Goal: Information Seeking & Learning: Find specific fact

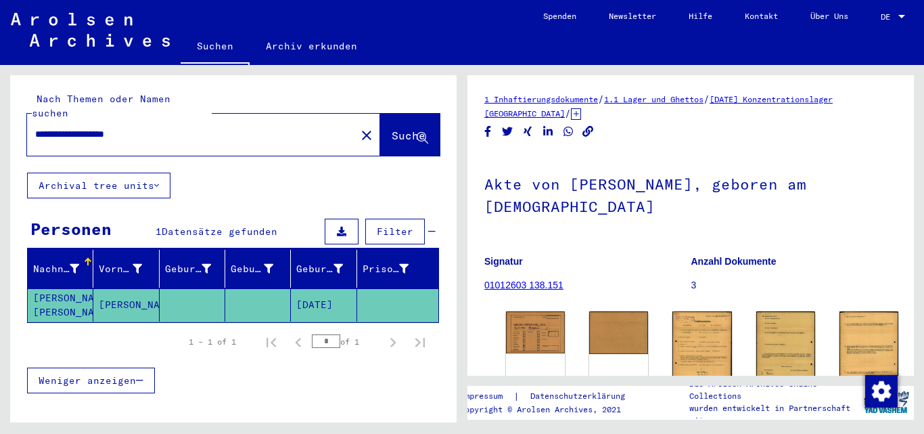
scroll to position [120, 0]
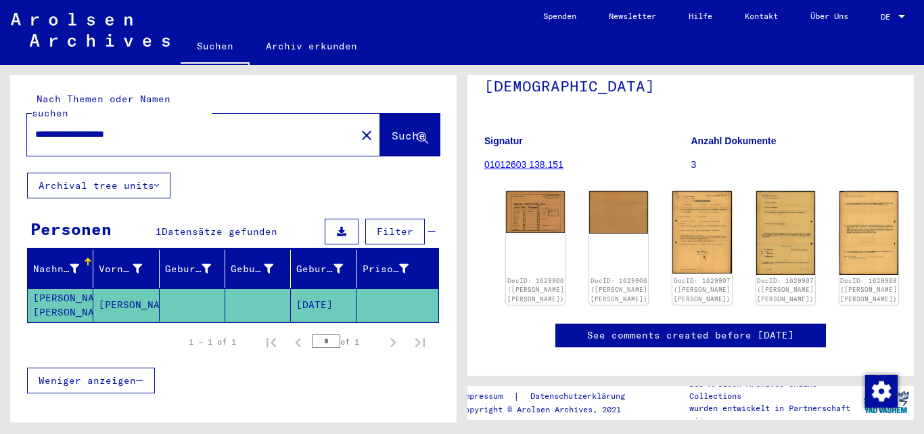
click at [206, 127] on input "**********" at bounding box center [191, 134] width 313 height 14
type input "*"
click at [392, 129] on span "Suche" at bounding box center [409, 136] width 34 height 14
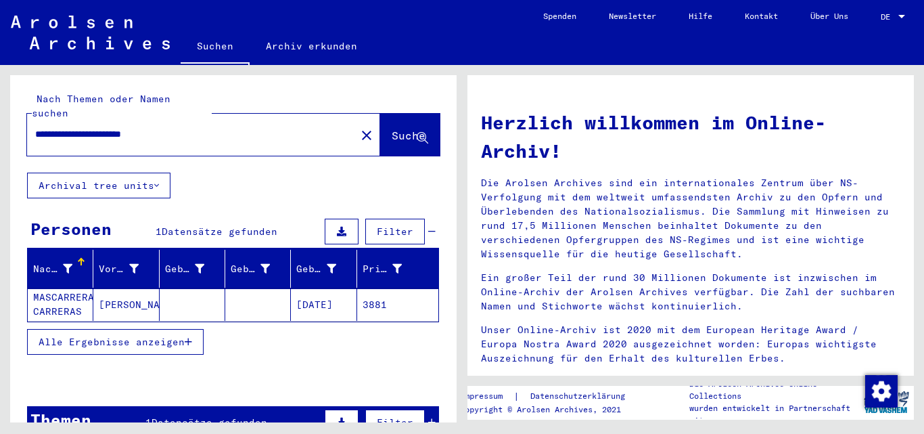
click at [256, 288] on mat-cell at bounding box center [258, 304] width 66 height 32
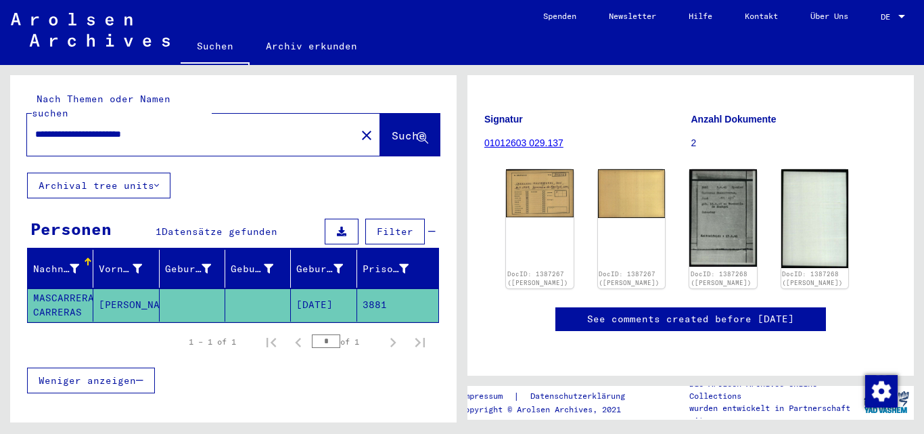
scroll to position [150, 0]
click at [234, 127] on input "**********" at bounding box center [191, 134] width 313 height 14
type input "*"
click at [380, 131] on button "Suche" at bounding box center [410, 135] width 60 height 42
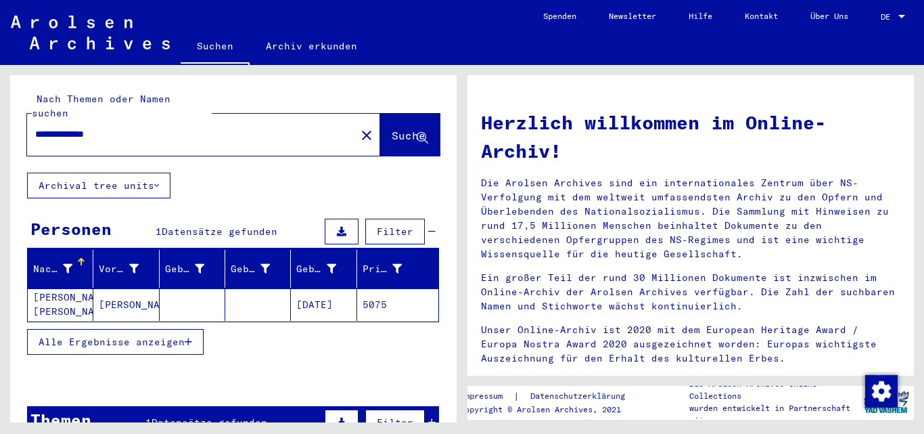
click at [259, 292] on mat-cell at bounding box center [258, 304] width 66 height 32
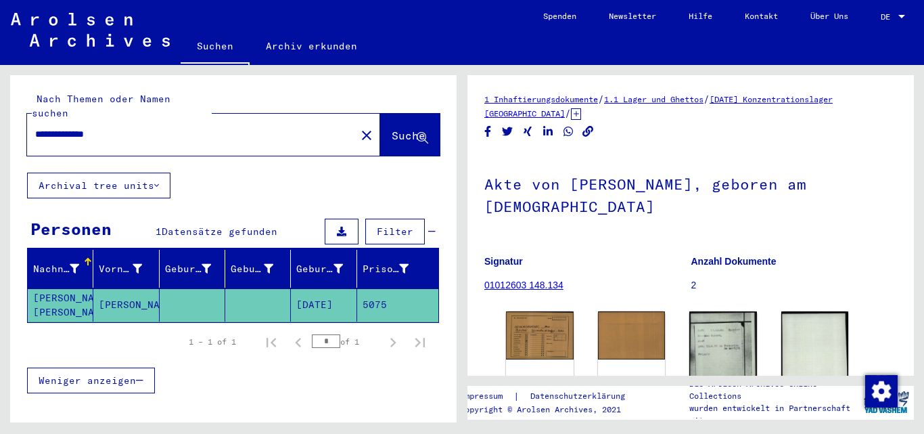
click at [149, 127] on input "**********" at bounding box center [191, 134] width 313 height 14
type input "*"
click at [392, 129] on span "Suche" at bounding box center [409, 136] width 34 height 14
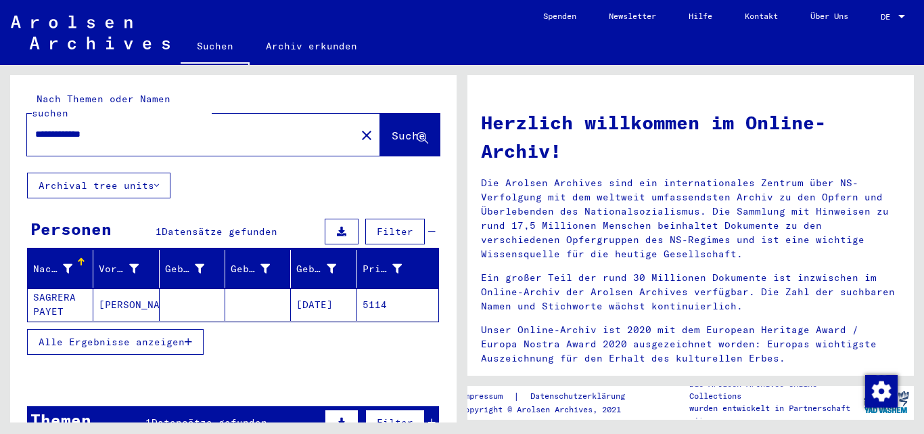
click at [251, 295] on mat-cell at bounding box center [258, 304] width 66 height 32
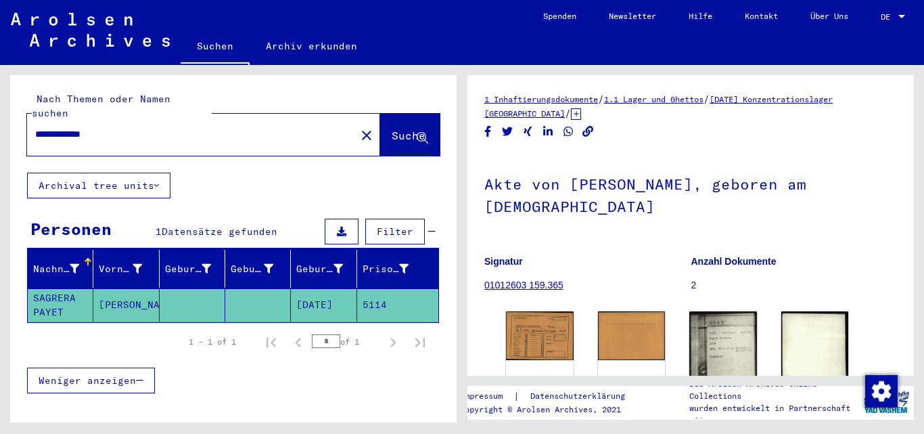
click at [160, 128] on div "**********" at bounding box center [187, 134] width 321 height 30
click at [158, 127] on input "**********" at bounding box center [191, 134] width 313 height 14
type input "*"
type input "**********"
click at [392, 129] on span "Suche" at bounding box center [409, 136] width 34 height 14
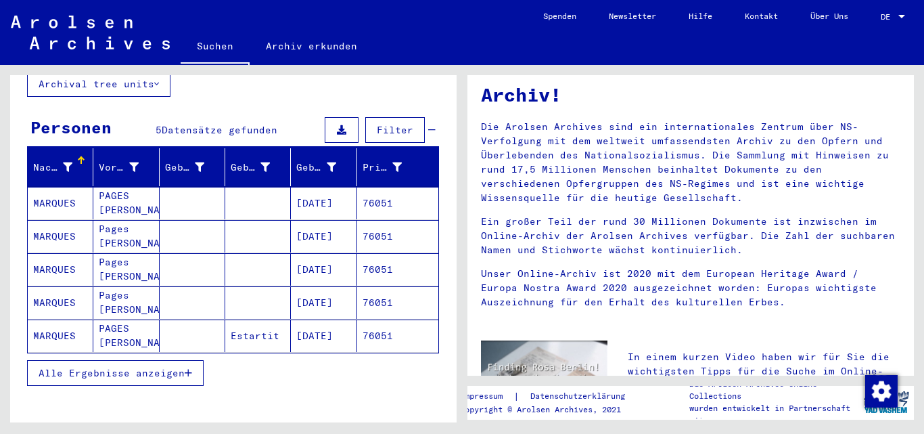
scroll to position [104, 0]
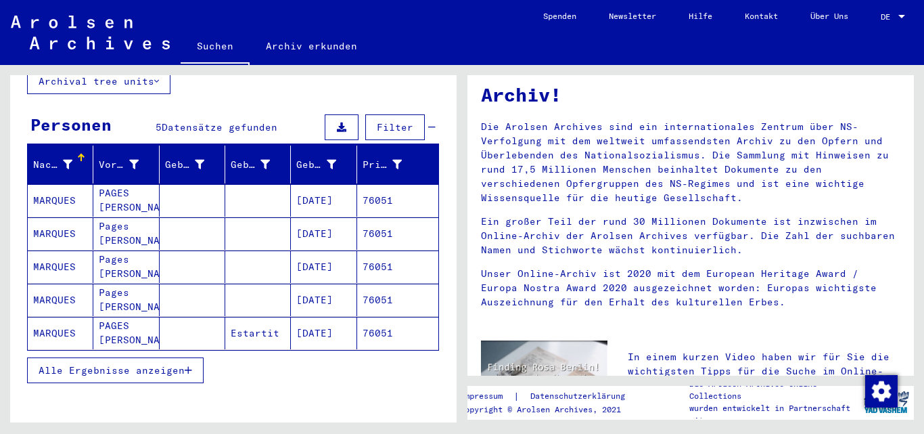
click at [203, 317] on mat-cell at bounding box center [193, 333] width 66 height 32
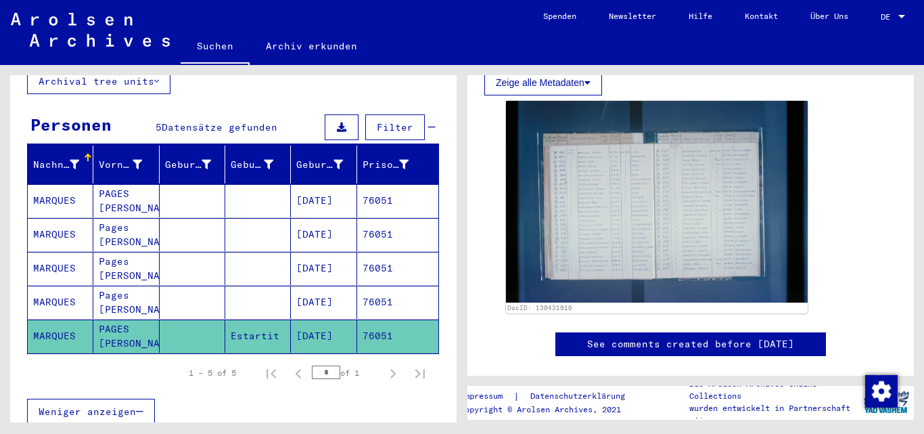
scroll to position [338, 0]
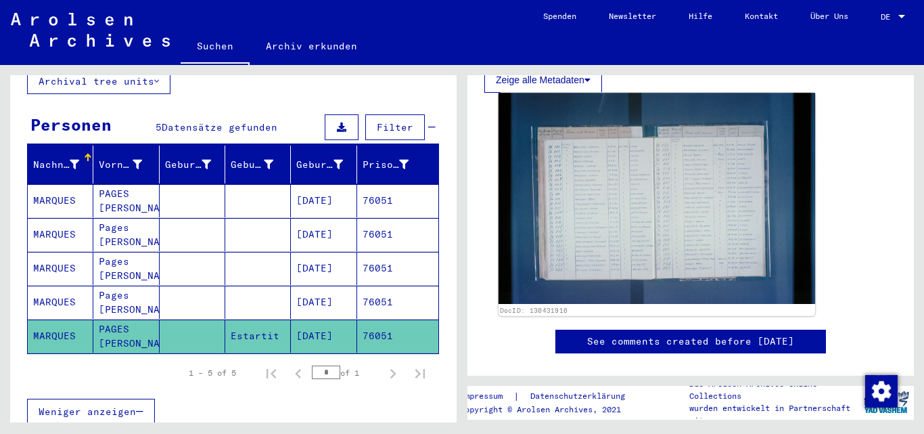
click at [664, 204] on img at bounding box center [657, 198] width 317 height 211
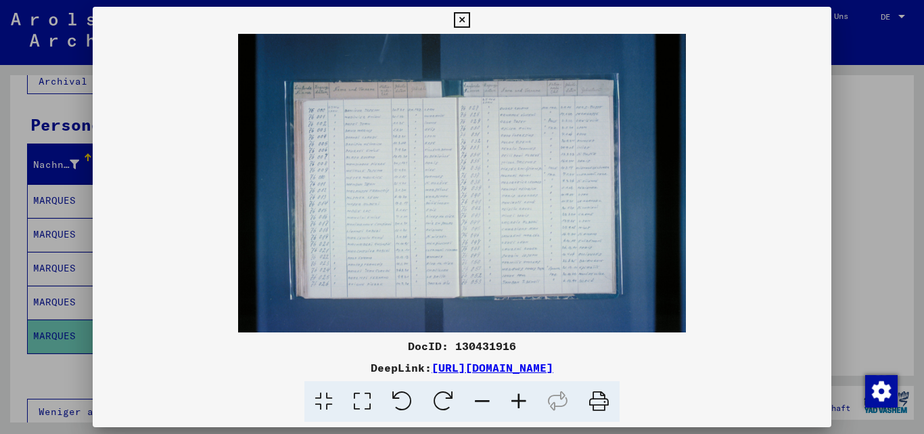
click at [518, 398] on icon at bounding box center [519, 401] width 37 height 41
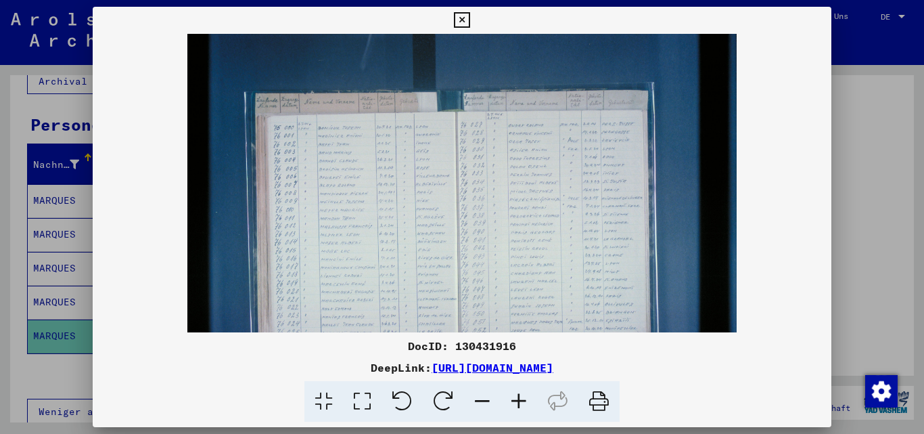
click at [518, 398] on icon at bounding box center [519, 401] width 37 height 41
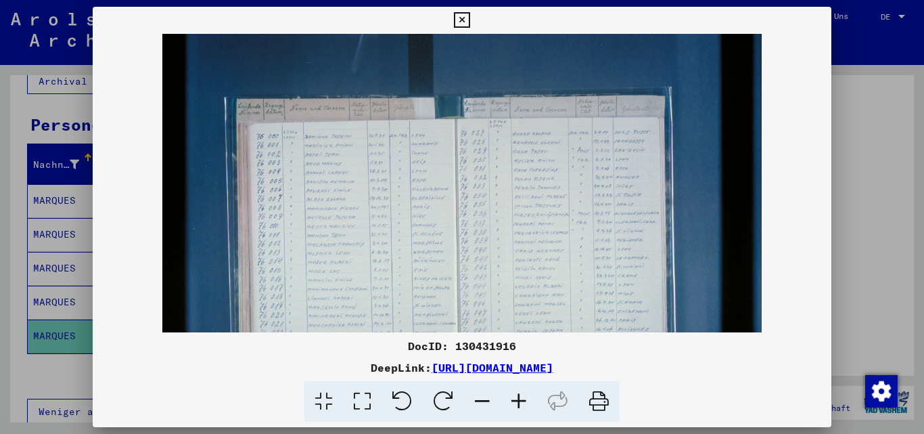
click at [518, 398] on icon at bounding box center [519, 401] width 37 height 41
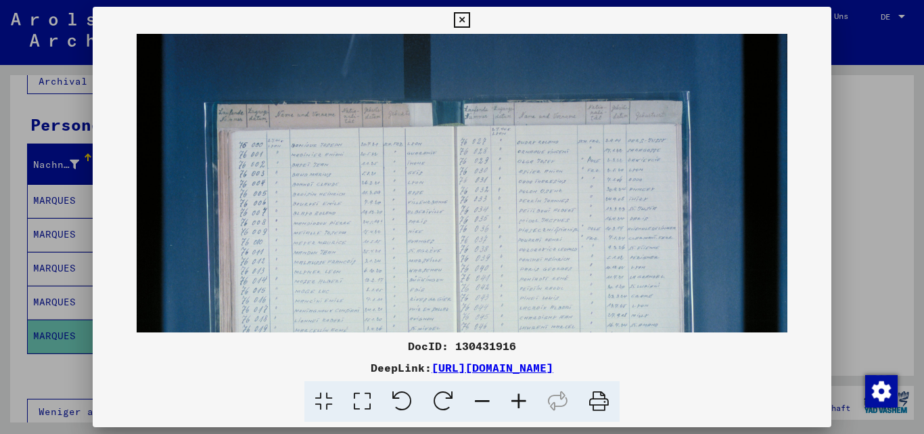
click at [518, 398] on icon at bounding box center [519, 401] width 37 height 41
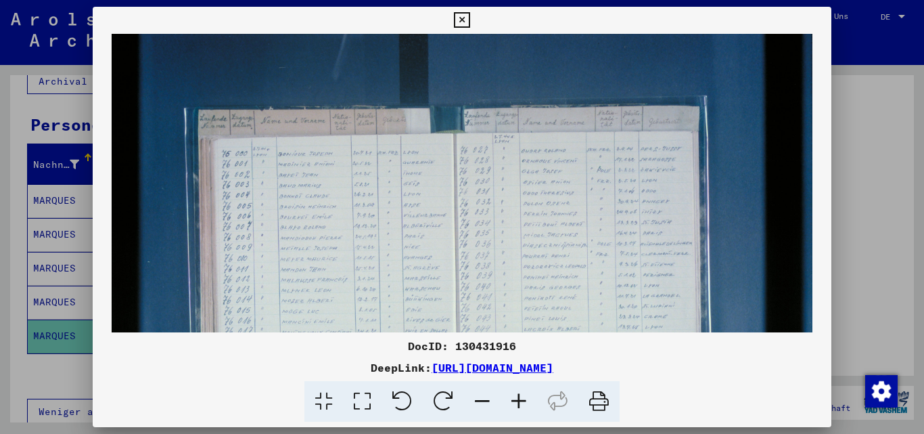
click at [518, 398] on icon at bounding box center [519, 401] width 37 height 41
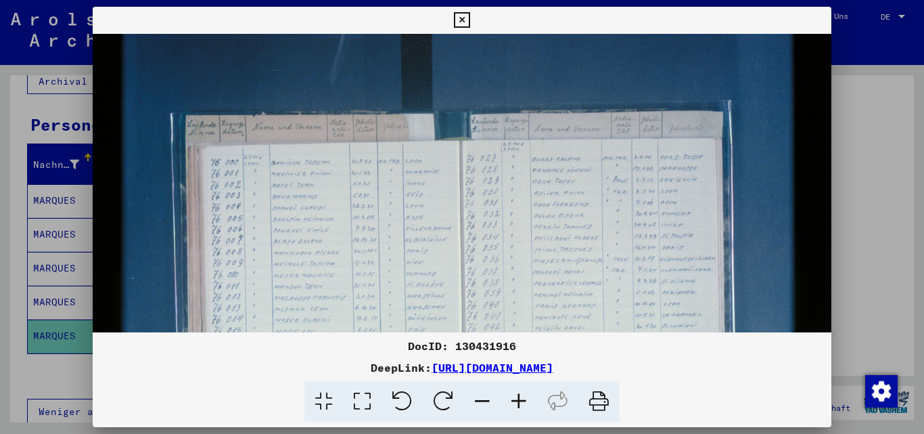
click at [518, 398] on icon at bounding box center [519, 401] width 37 height 41
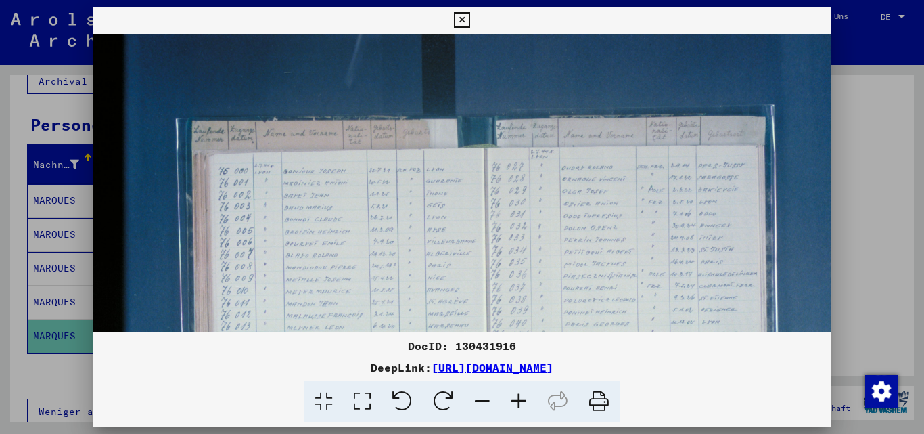
click at [518, 398] on icon at bounding box center [519, 401] width 37 height 41
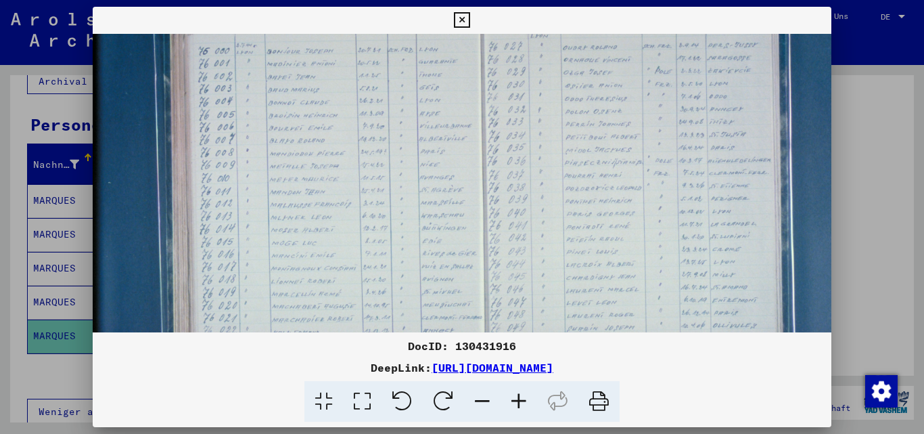
scroll to position [130, 28]
drag, startPoint x: 610, startPoint y: 294, endPoint x: 582, endPoint y: 164, distance: 133.0
click at [582, 164] on img at bounding box center [491, 188] width 854 height 569
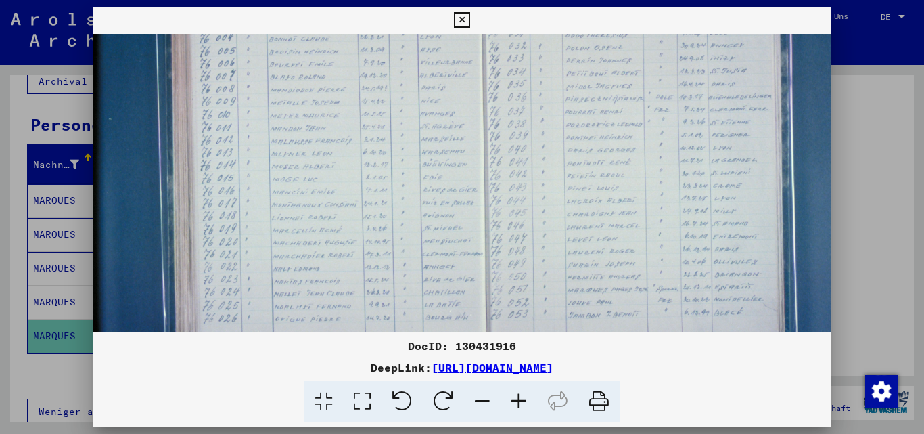
scroll to position [200, 27]
drag, startPoint x: 583, startPoint y: 233, endPoint x: 584, endPoint y: 164, distance: 69.7
click at [584, 164] on img at bounding box center [493, 118] width 854 height 569
